Goal: Transaction & Acquisition: Purchase product/service

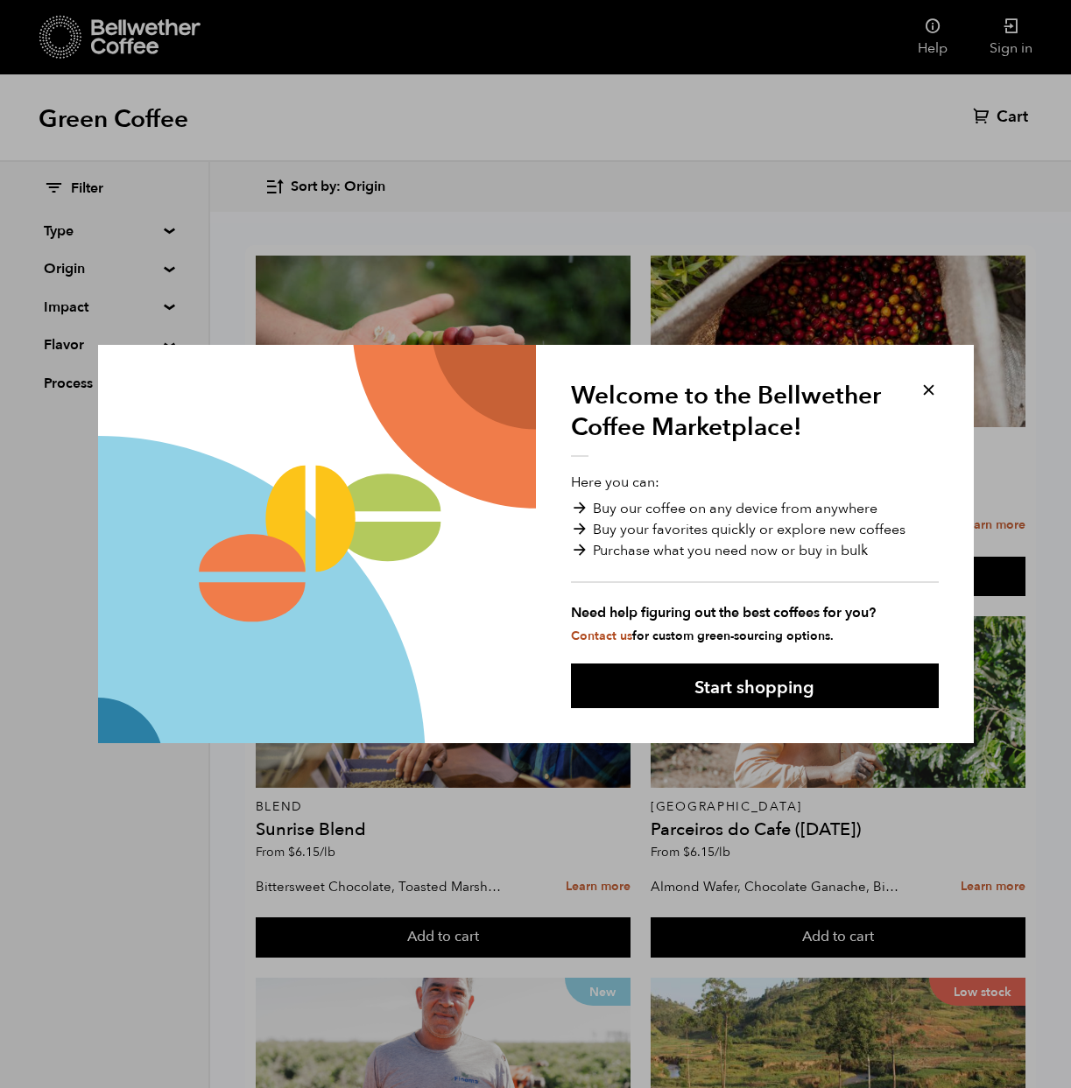
click at [937, 386] on button at bounding box center [928, 390] width 20 height 20
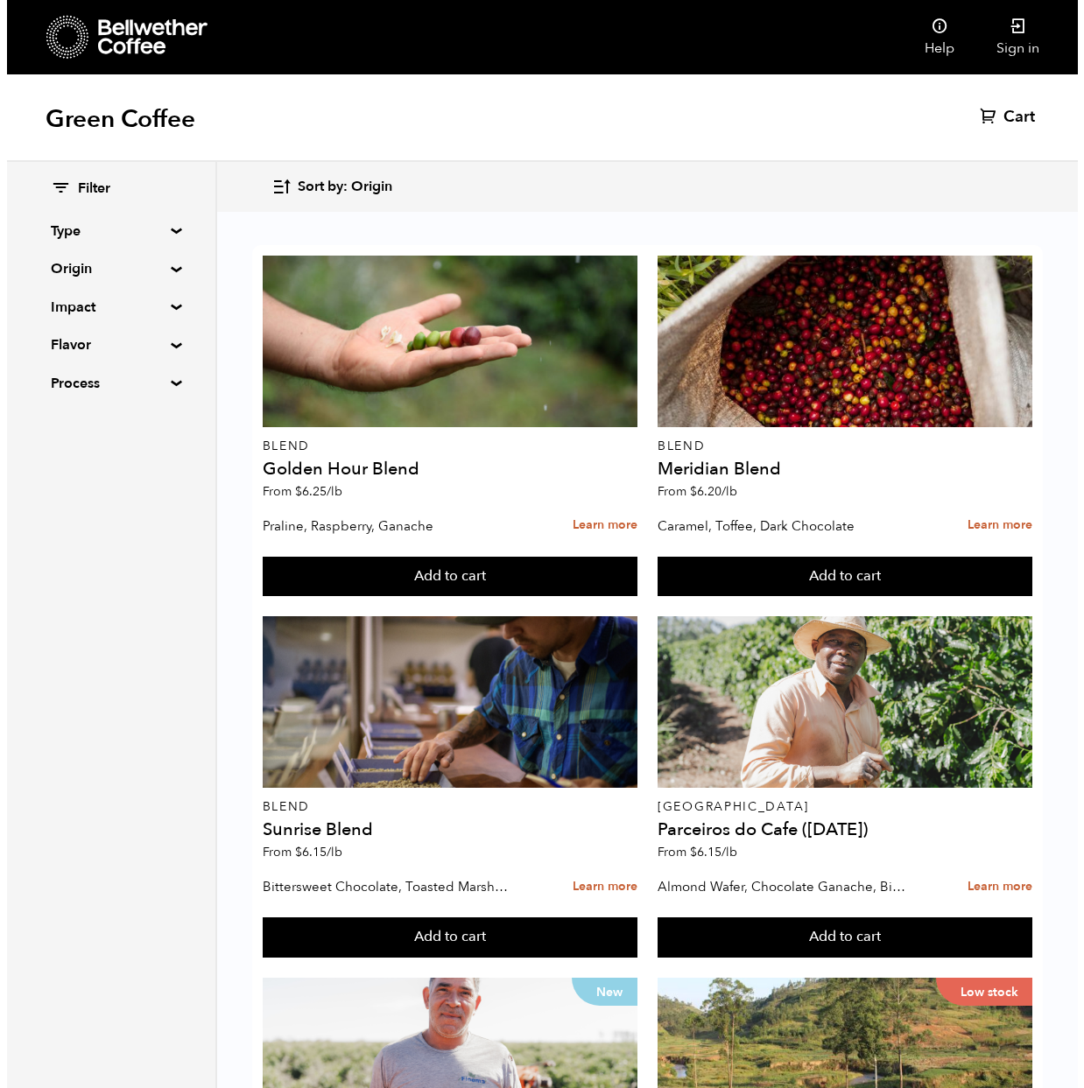
scroll to position [816, 0]
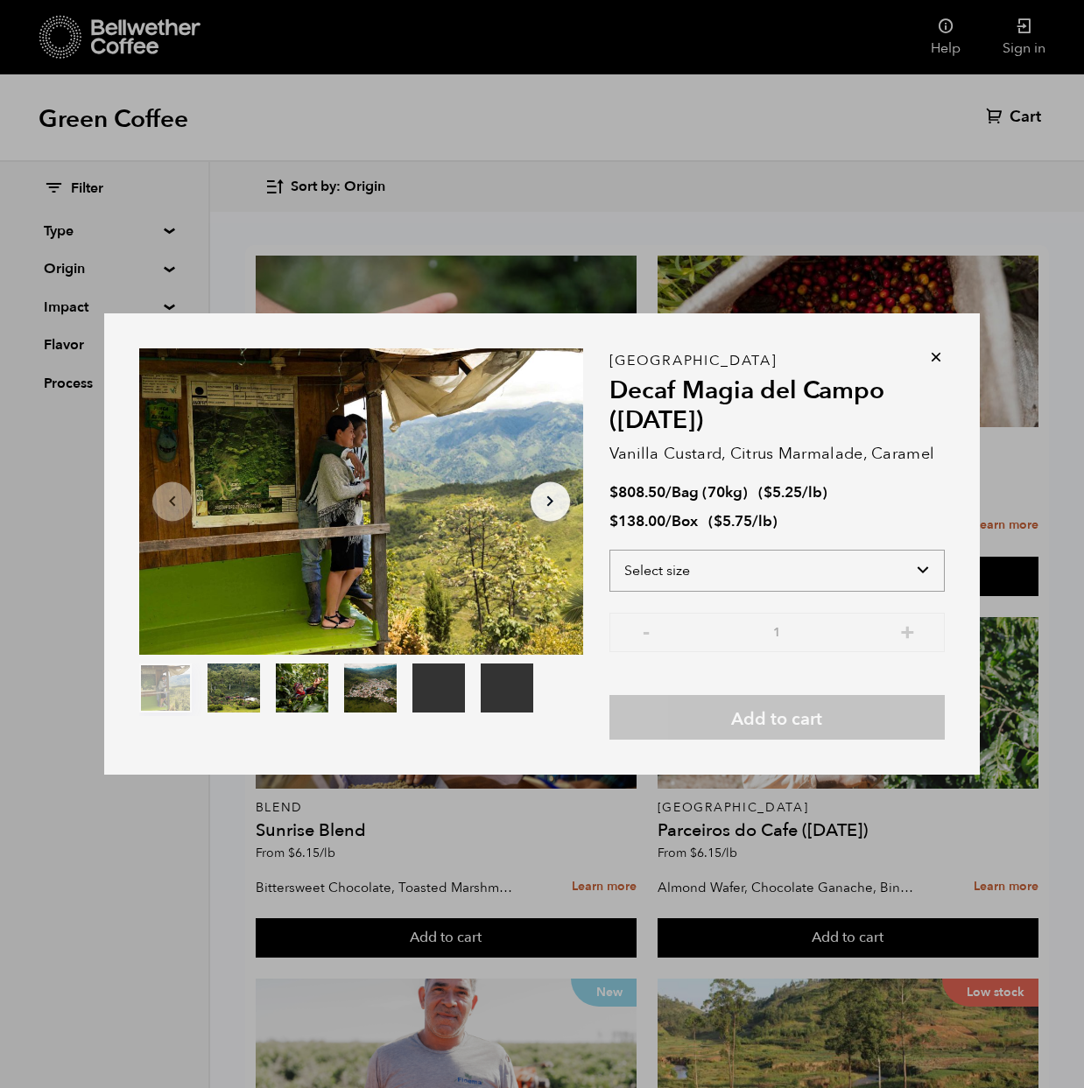
select select "bag"
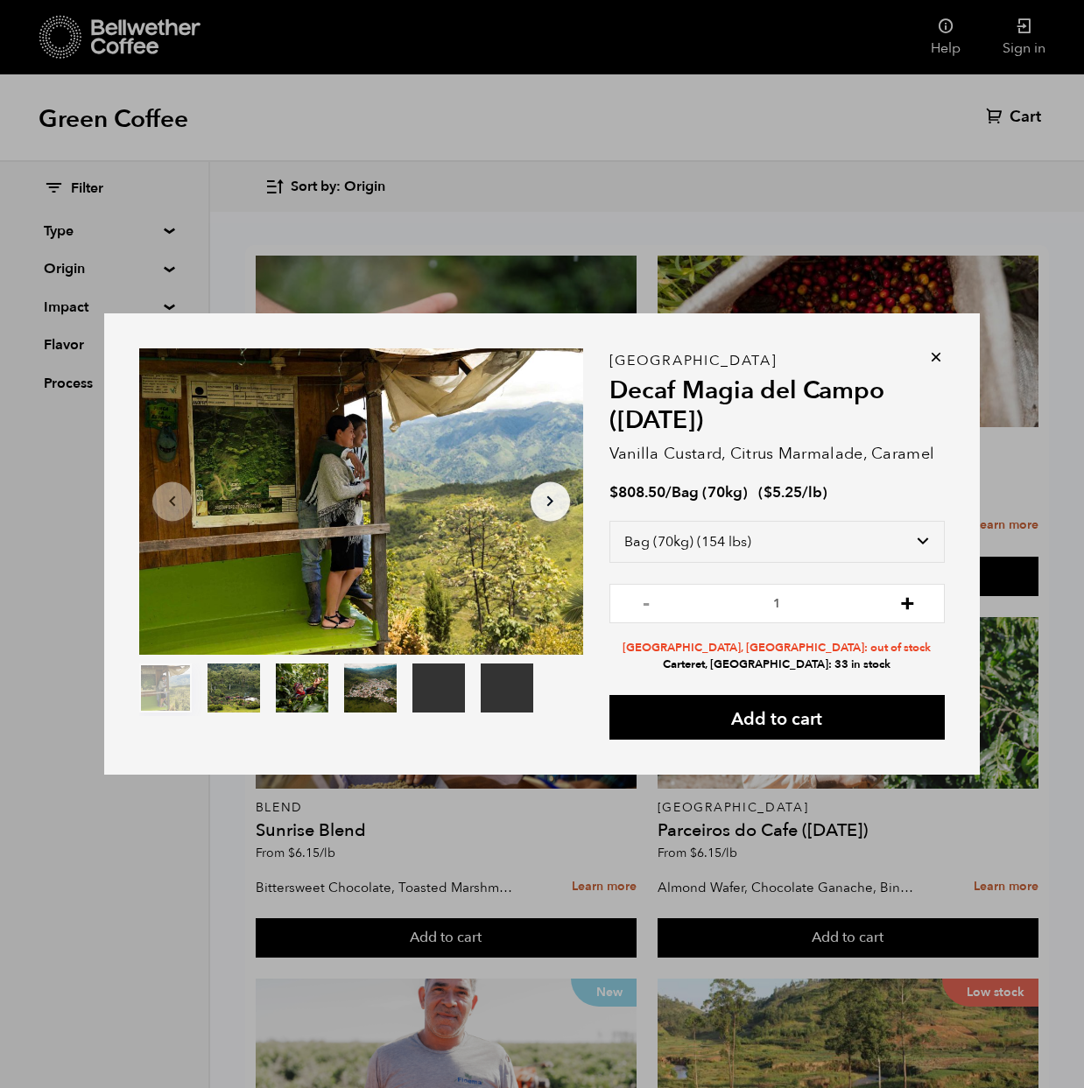
click at [912, 609] on button "+" at bounding box center [907, 602] width 22 height 18
type input "2"
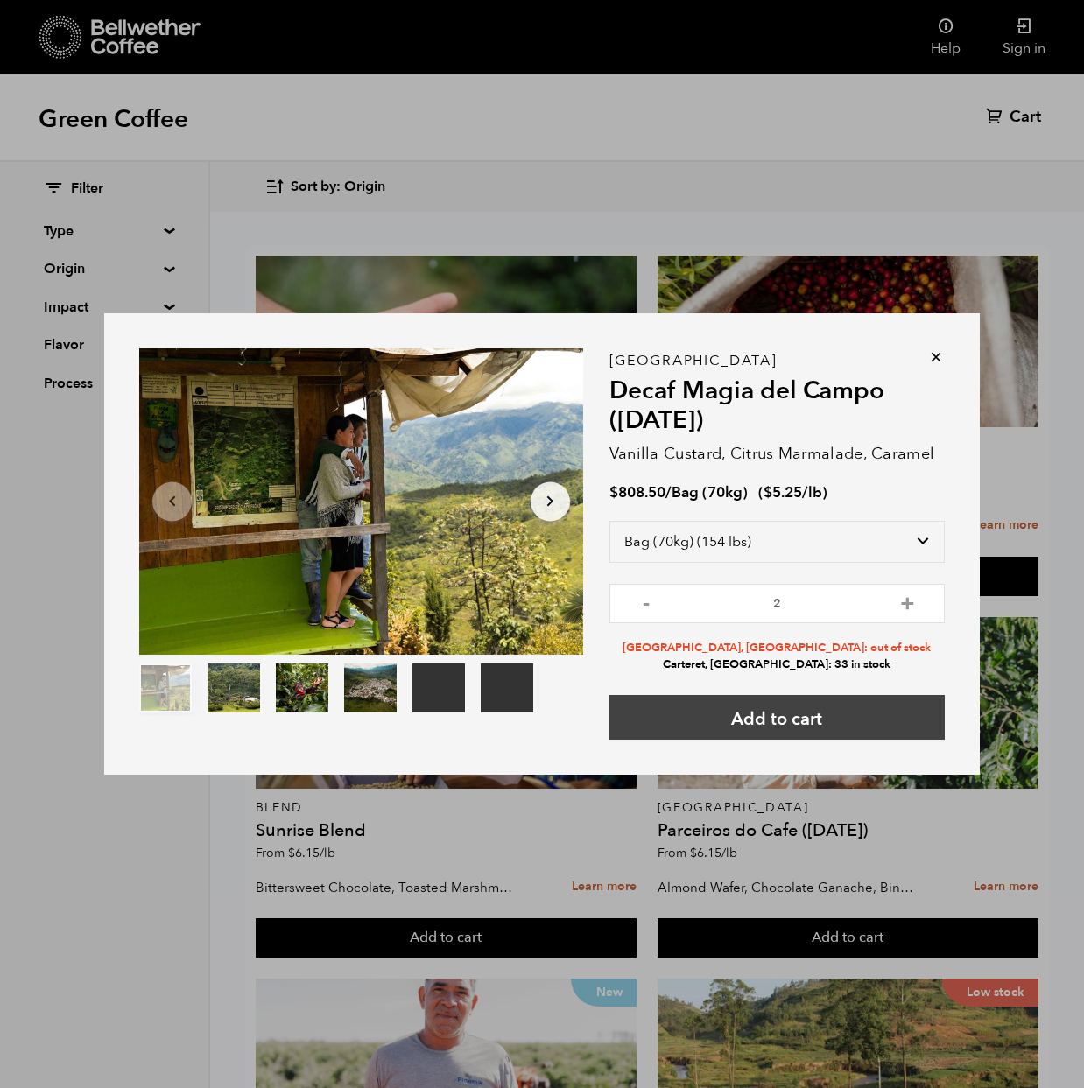
click at [783, 720] on button "Add to cart" at bounding box center [776, 717] width 335 height 45
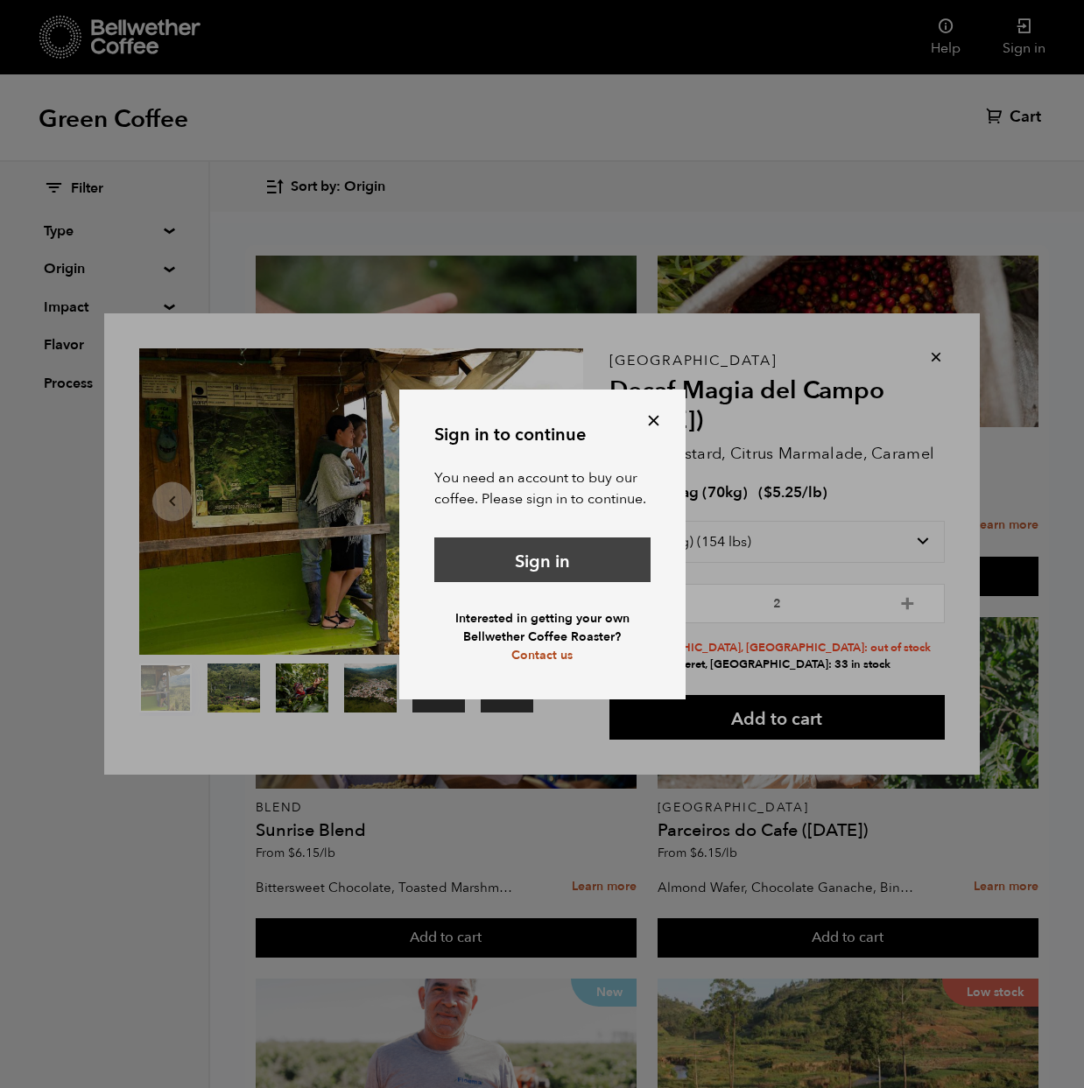
click at [545, 550] on link "Sign in" at bounding box center [542, 559] width 216 height 45
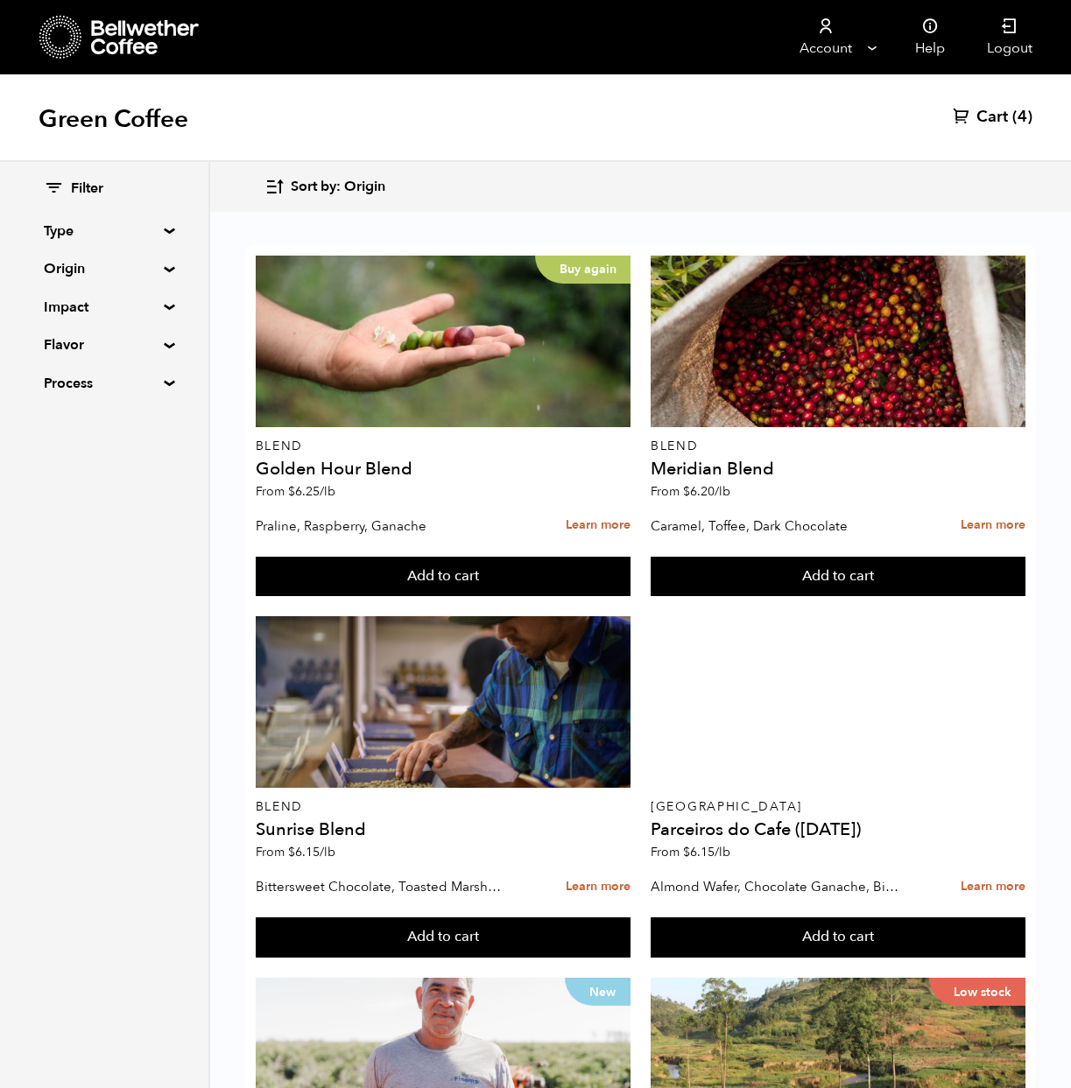
scroll to position [815, 0]
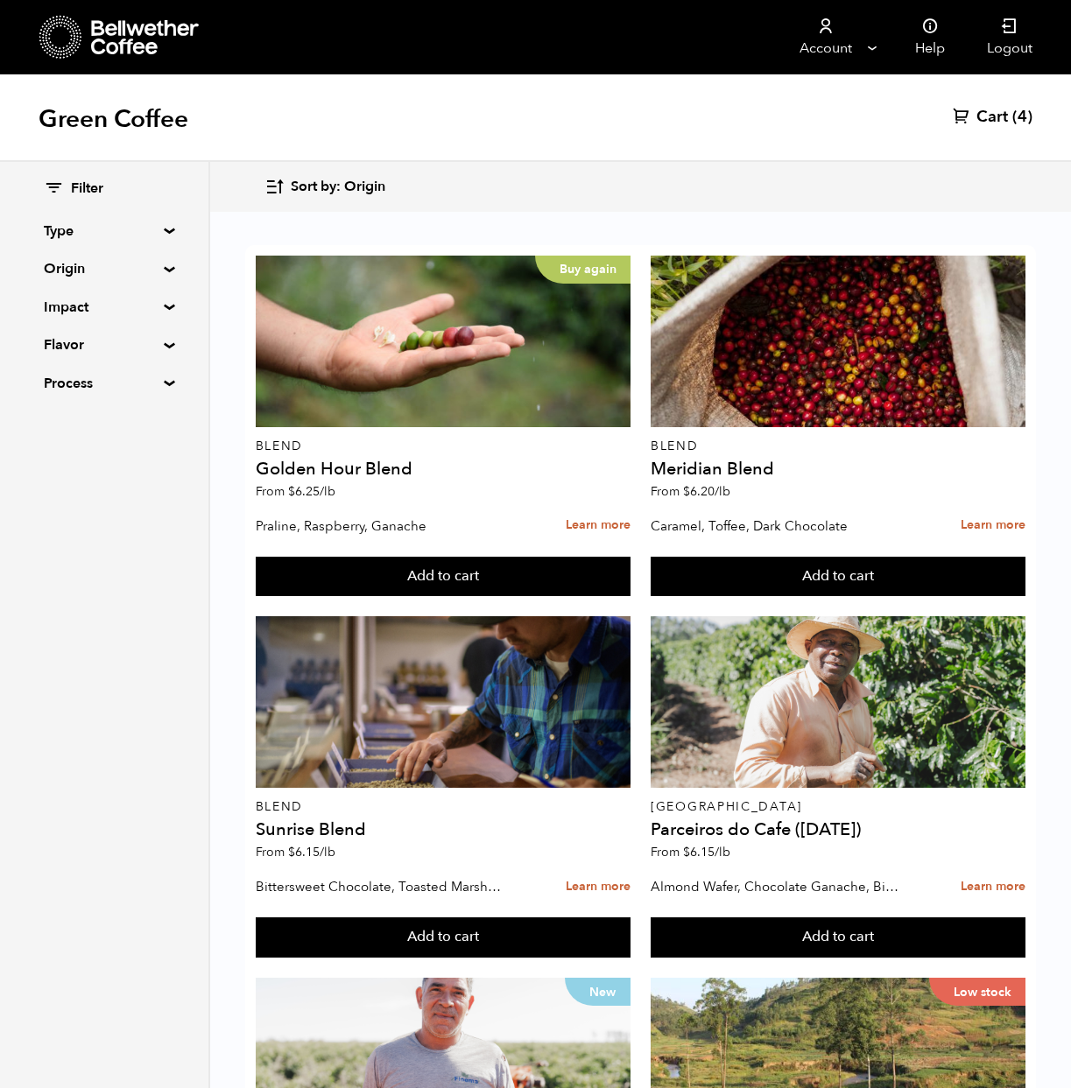
click at [993, 119] on span "Cart" at bounding box center [992, 117] width 32 height 21
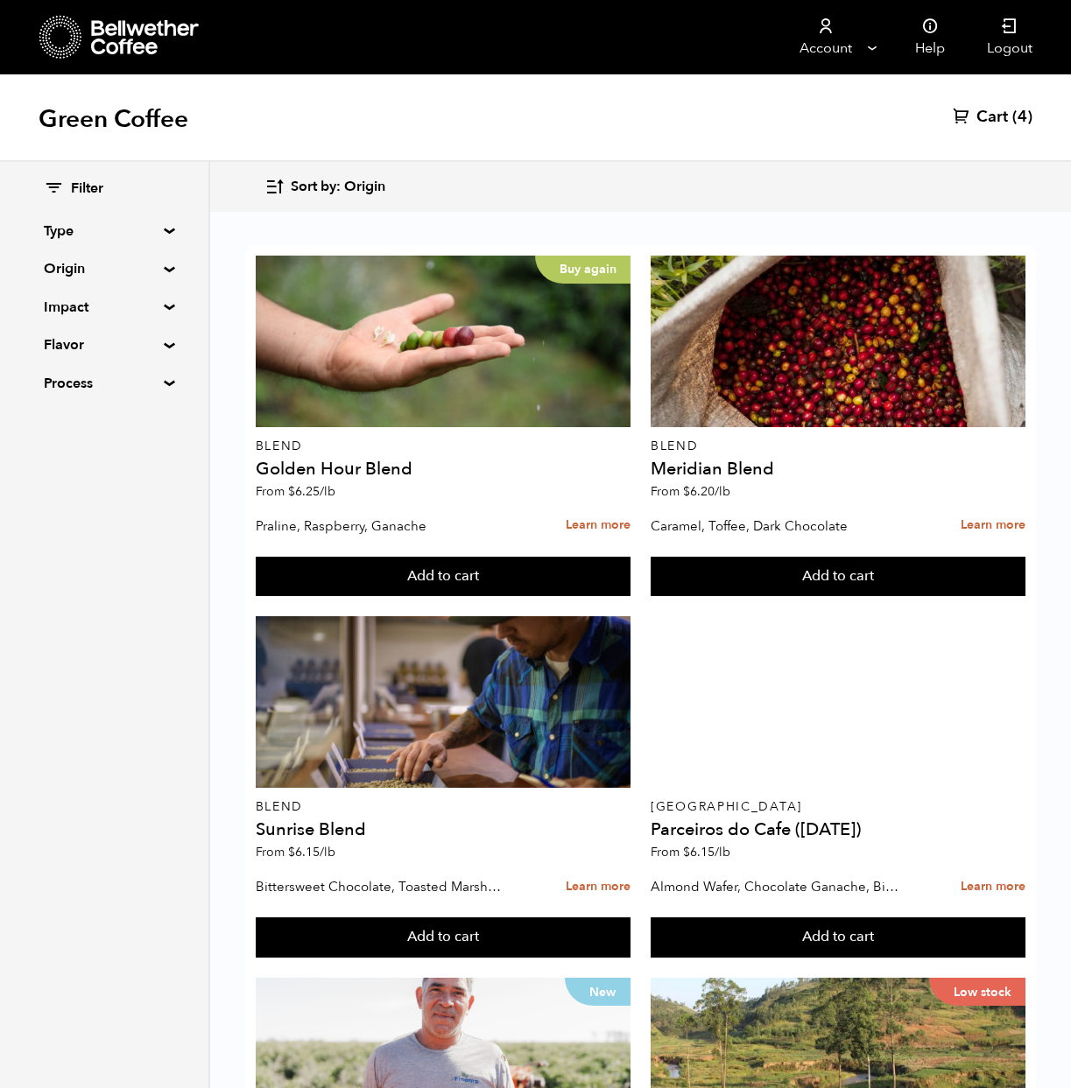
scroll to position [867, 0]
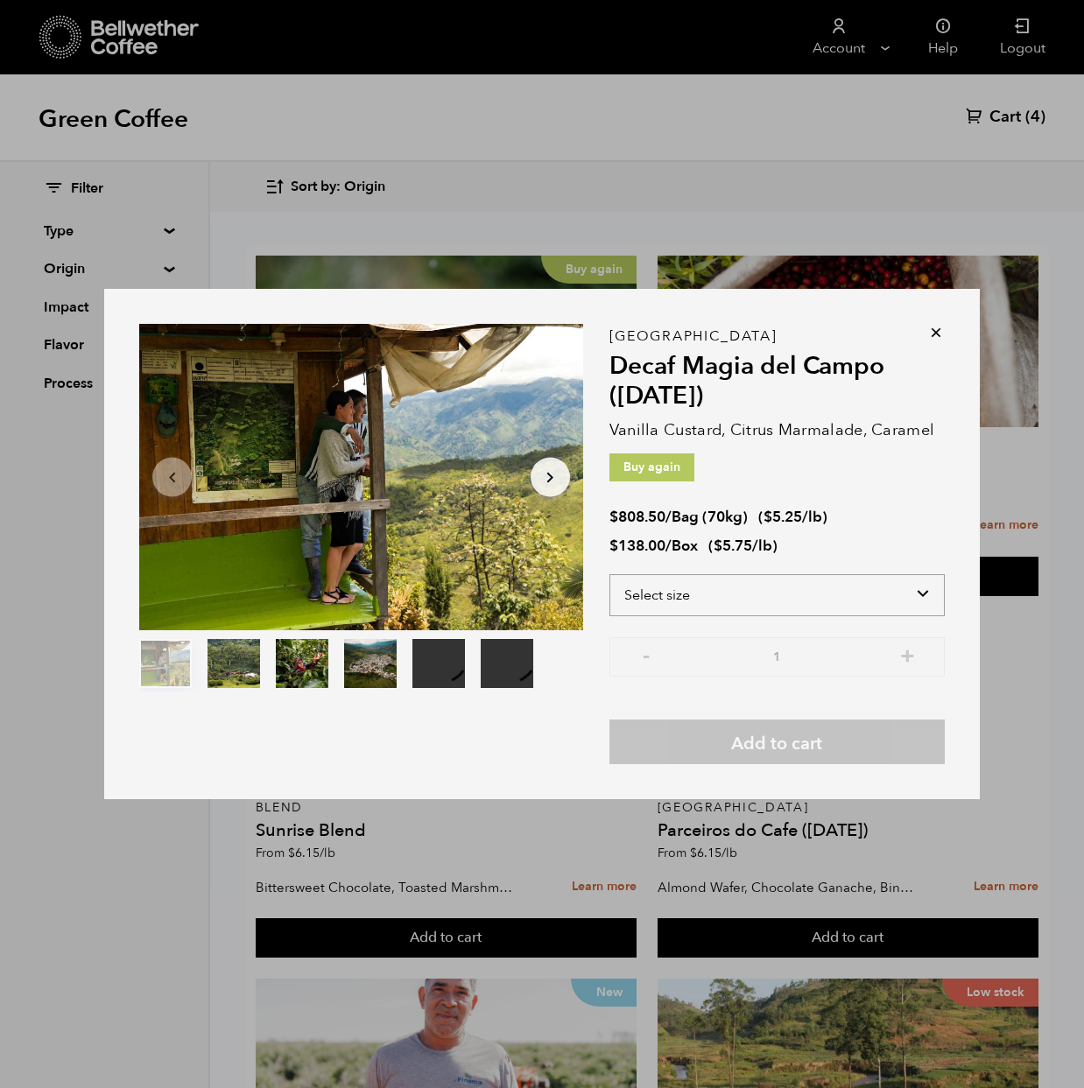
select select "bag"
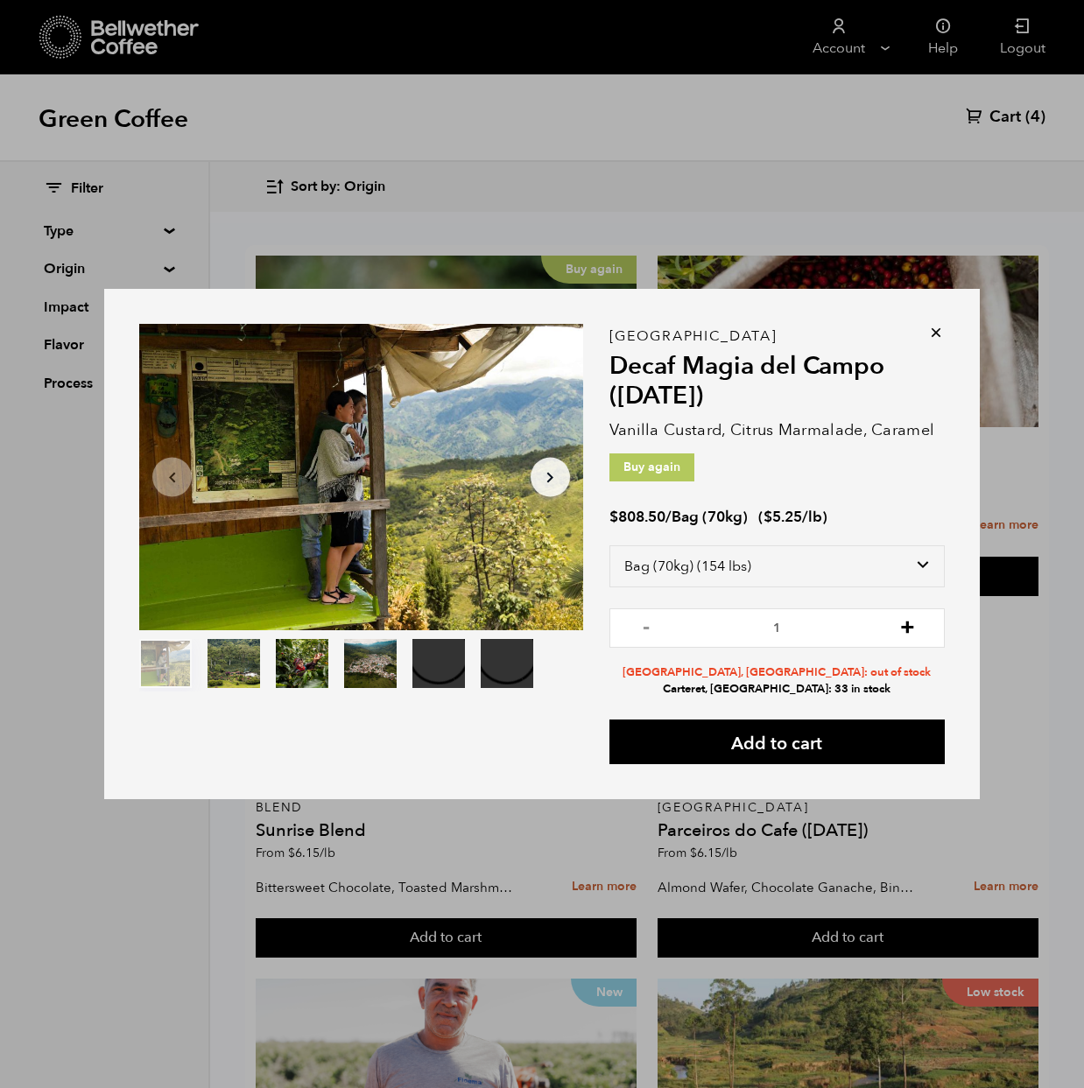
click at [904, 628] on button "+" at bounding box center [907, 626] width 22 height 18
type input "2"
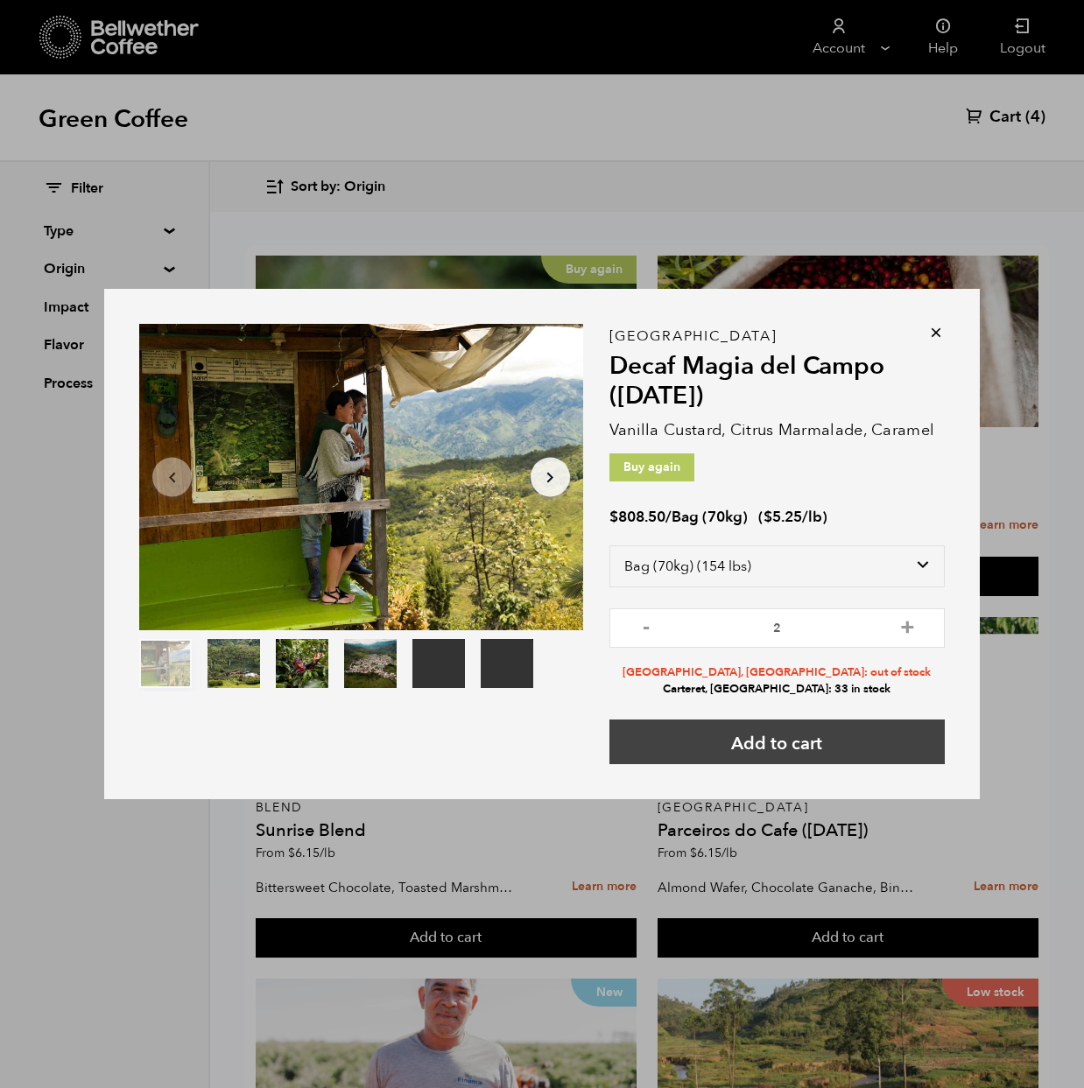
click at [785, 743] on button "Add to cart" at bounding box center [776, 742] width 335 height 45
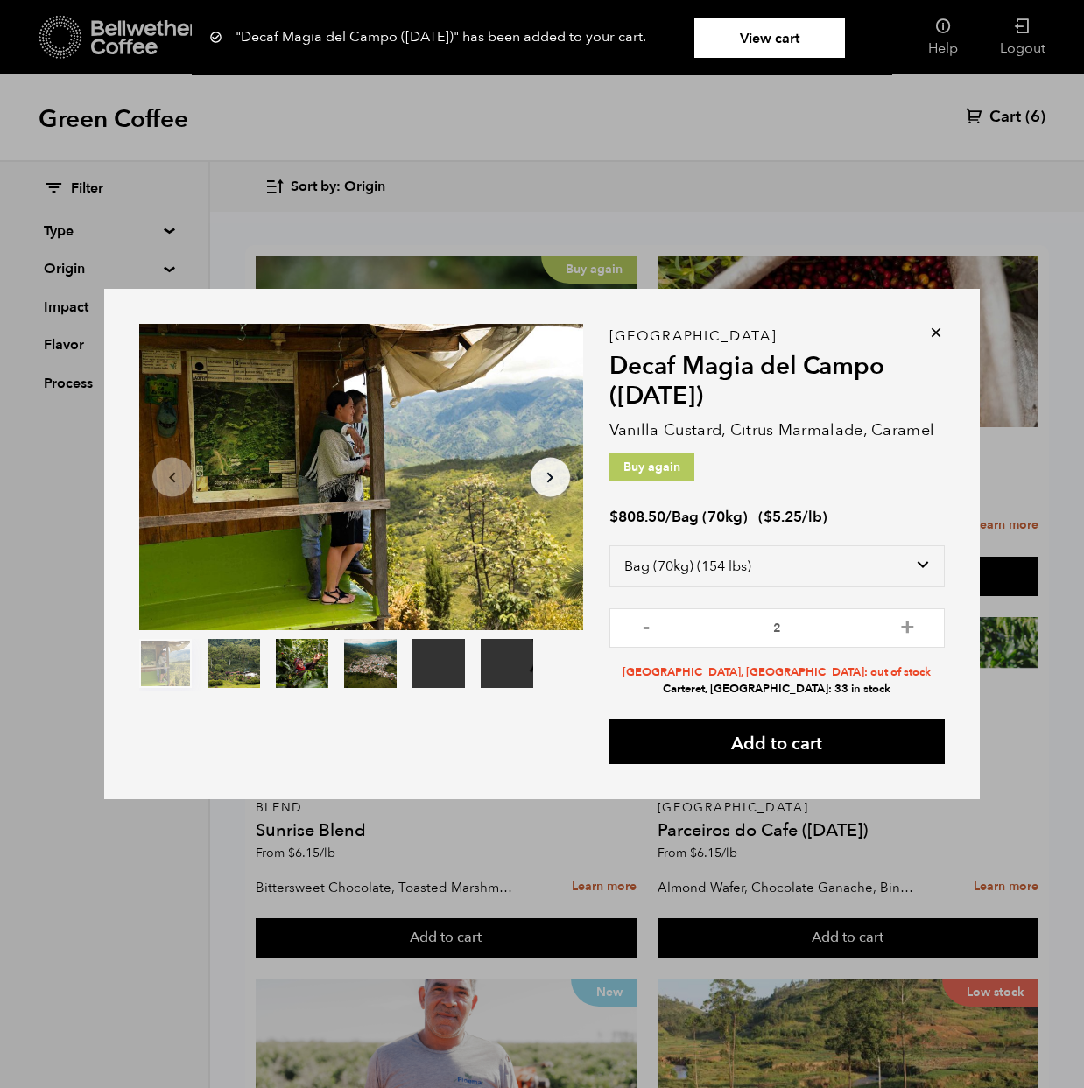
click at [937, 329] on icon at bounding box center [936, 333] width 18 height 18
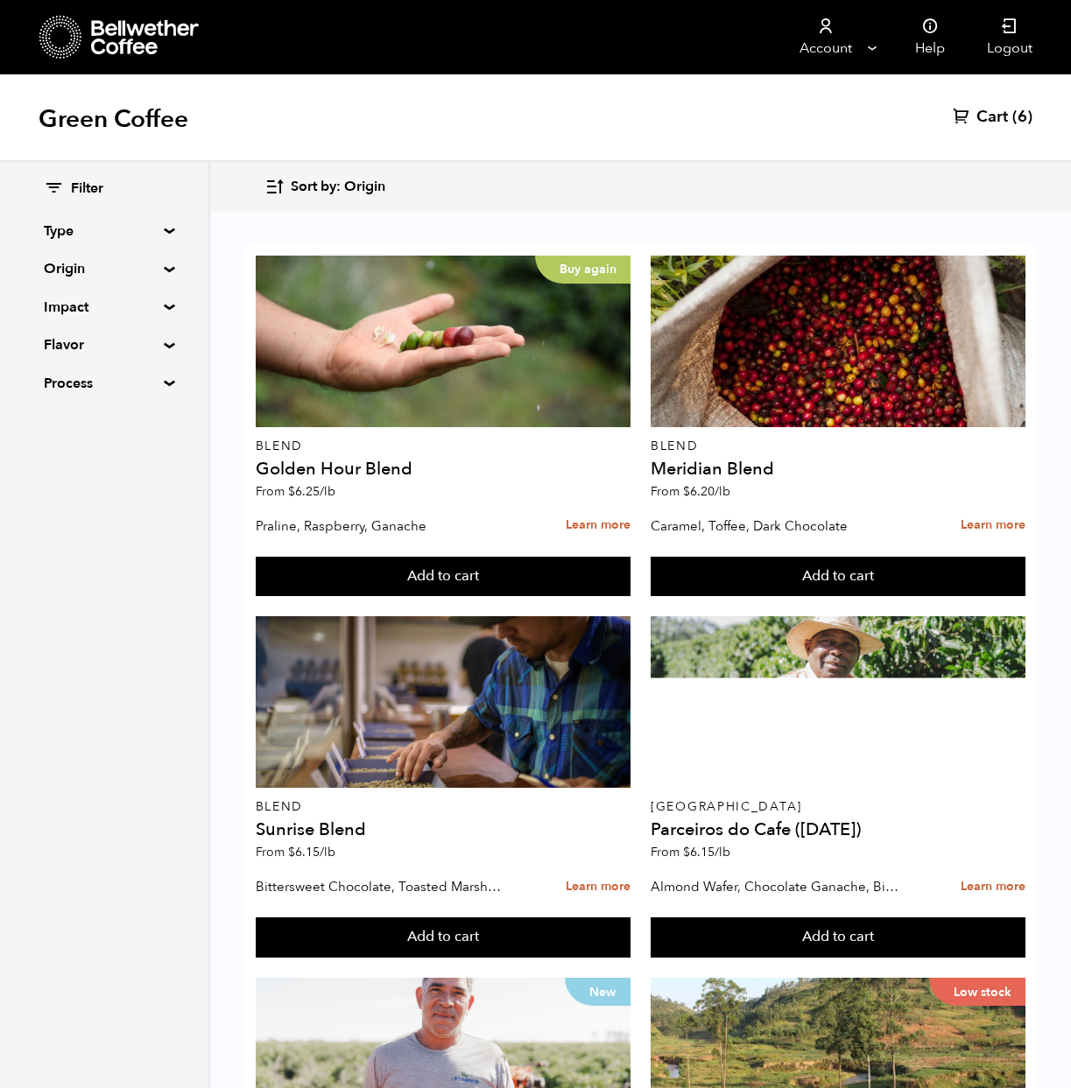
scroll to position [2448, 0]
click at [991, 117] on span "Cart" at bounding box center [992, 117] width 32 height 21
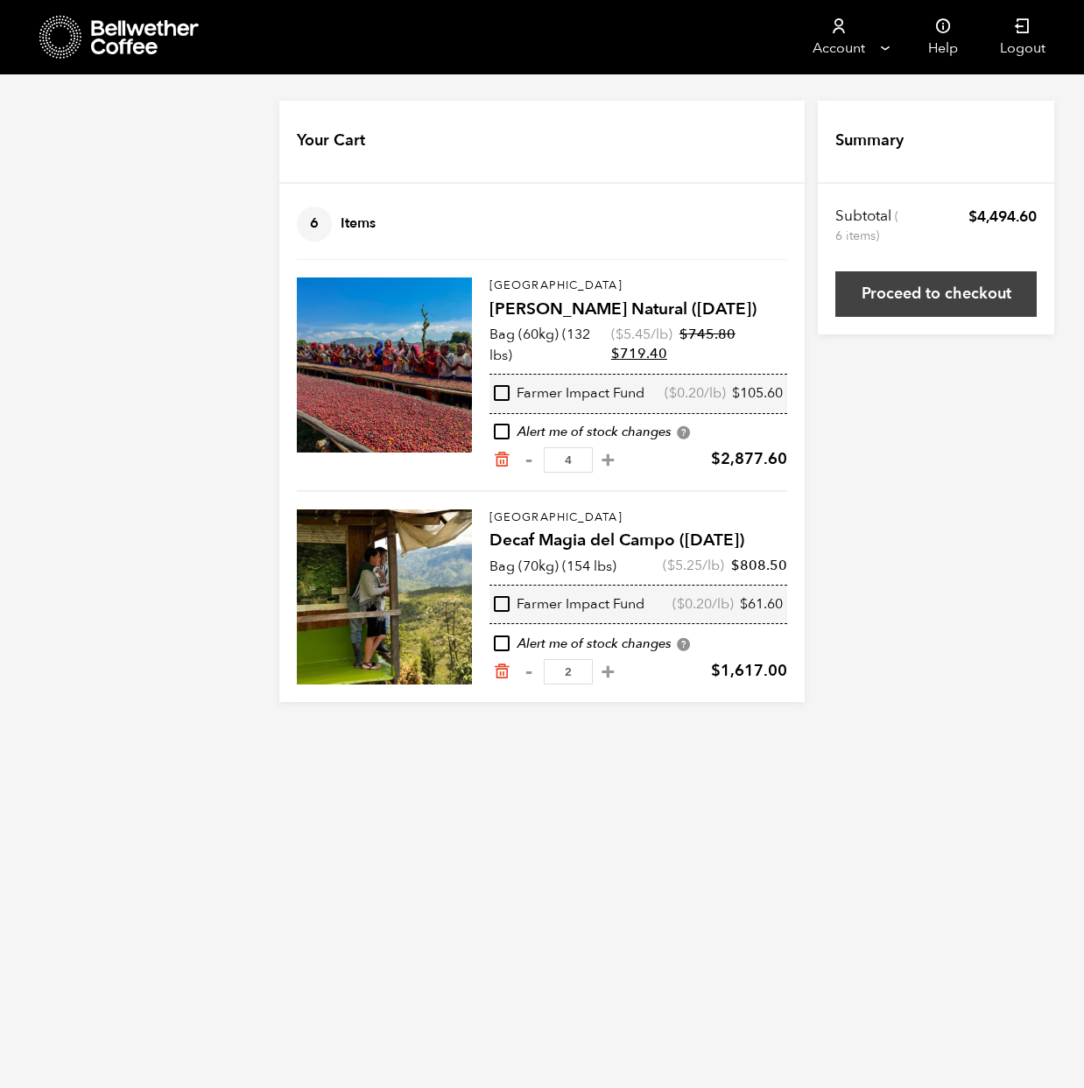
click at [929, 303] on link "Proceed to checkout" at bounding box center [935, 294] width 201 height 46
